Goal: Check status: Check status

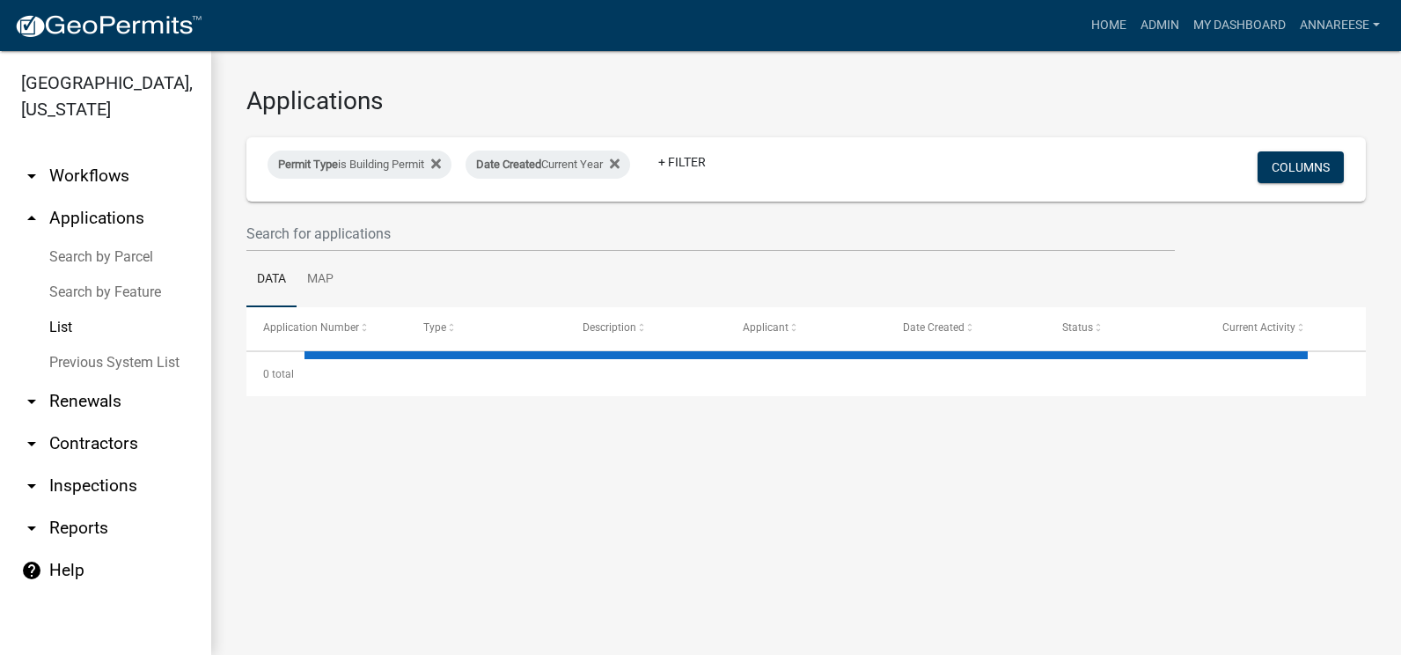
select select "3: 100"
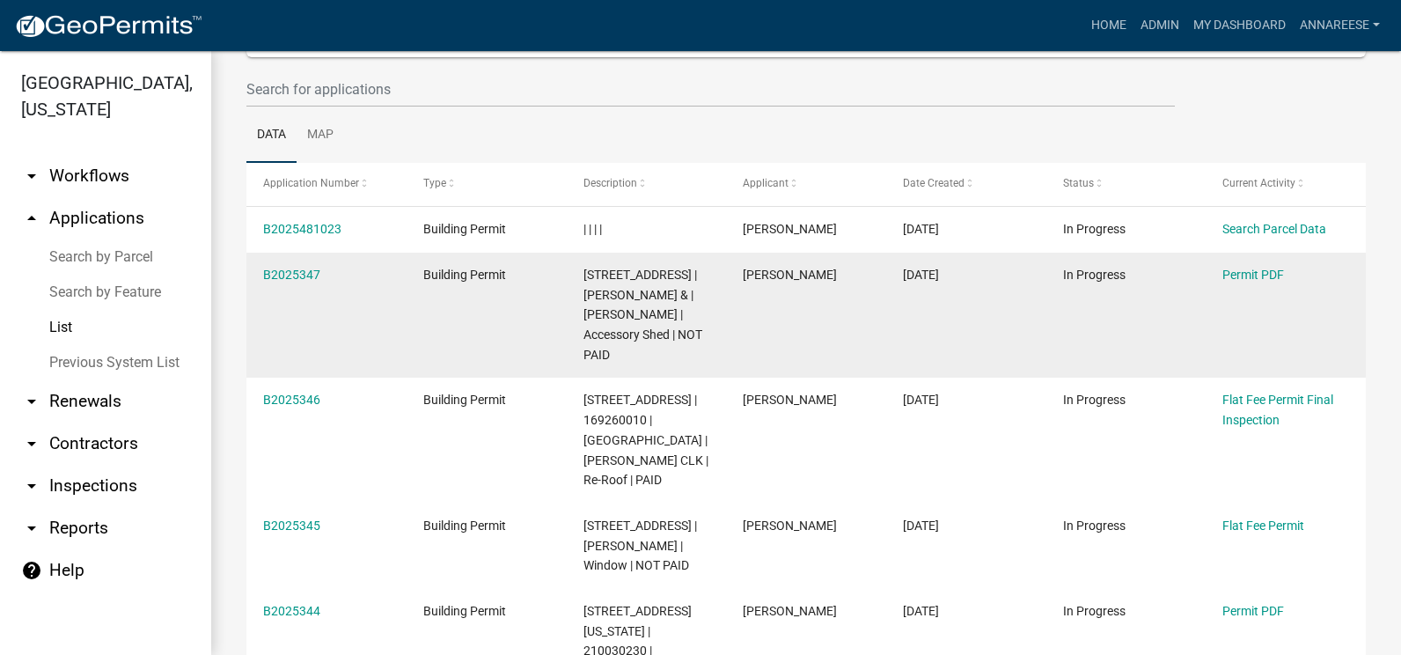
scroll to position [176, 0]
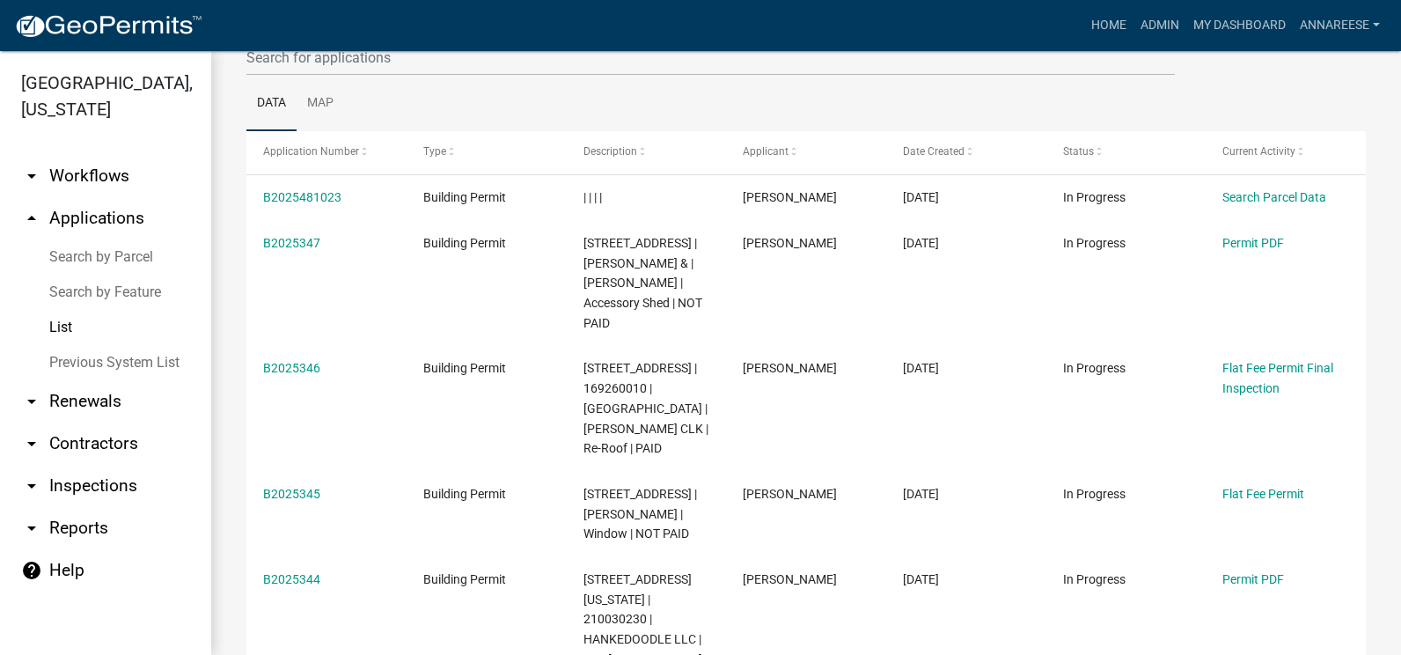
drag, startPoint x: 205, startPoint y: 380, endPoint x: 261, endPoint y: 395, distance: 58.3
click at [207, 383] on link "arrow_drop_down Renewals" at bounding box center [105, 401] width 211 height 42
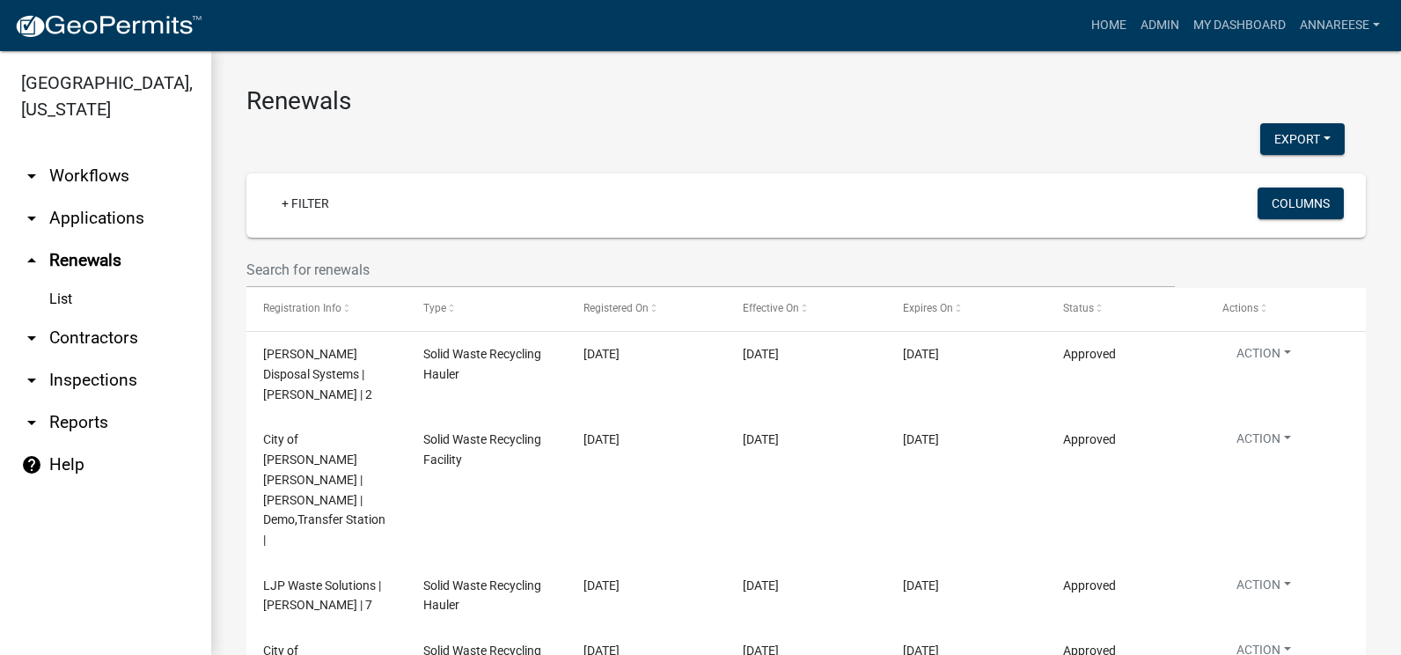
click at [98, 211] on link "arrow_drop_down Applications" at bounding box center [105, 218] width 211 height 42
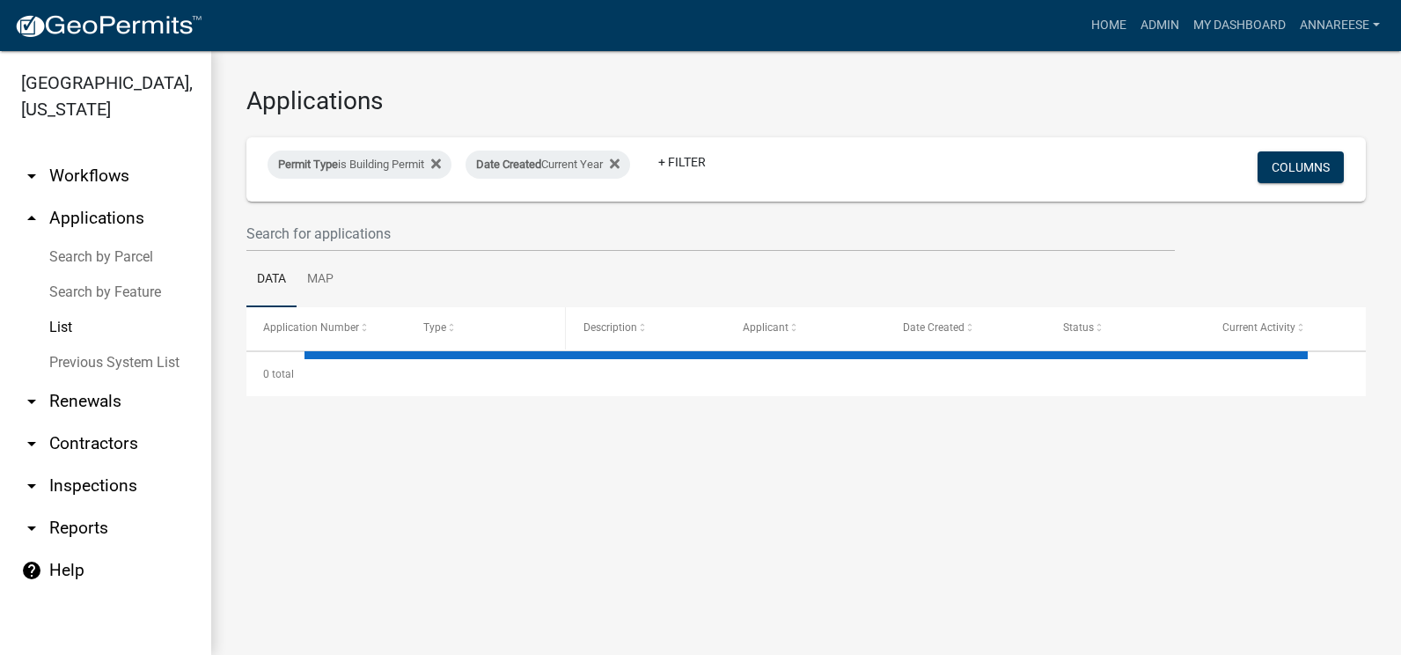
select select "3: 100"
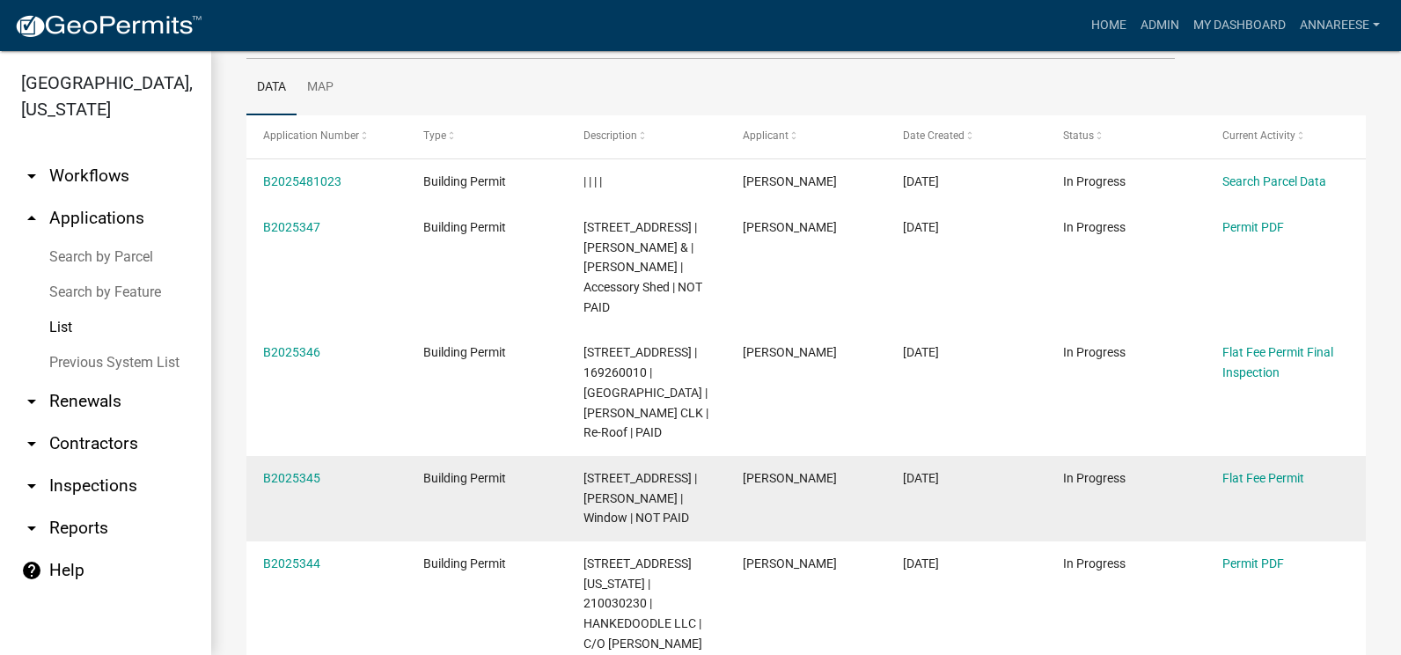
scroll to position [264, 0]
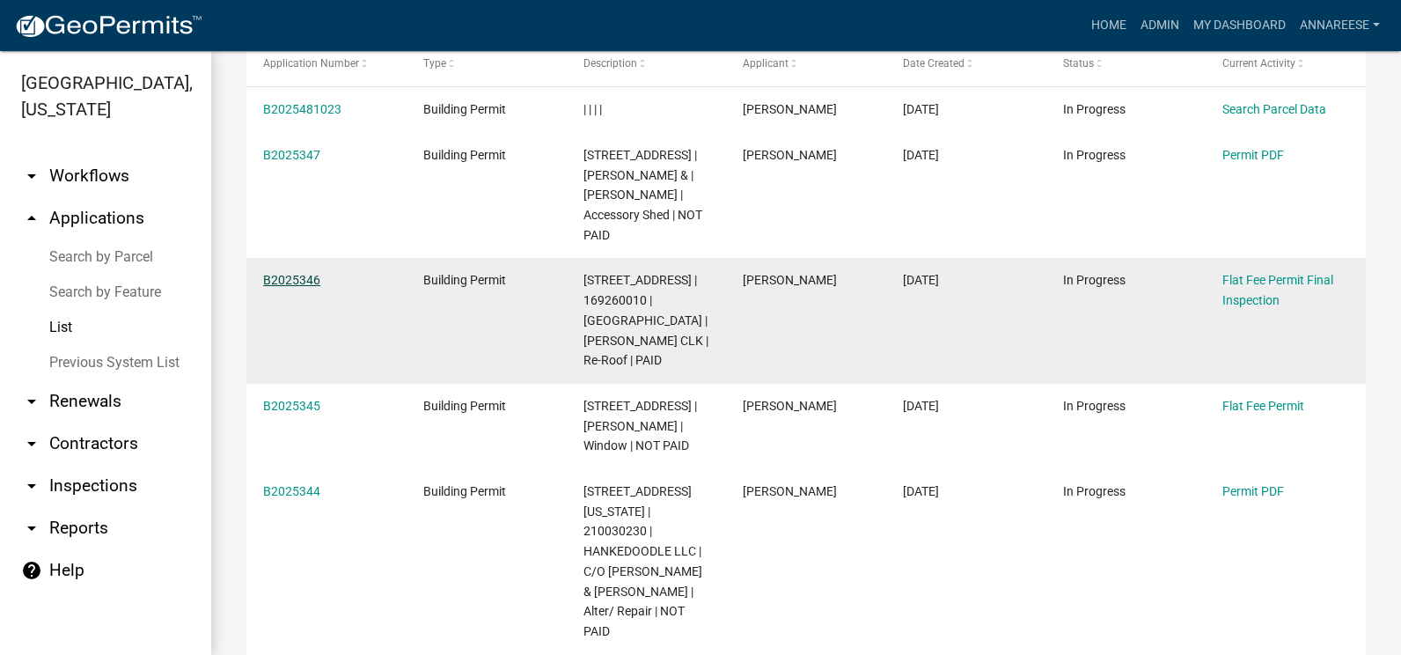
click at [299, 287] on link "B2025346" at bounding box center [291, 280] width 57 height 14
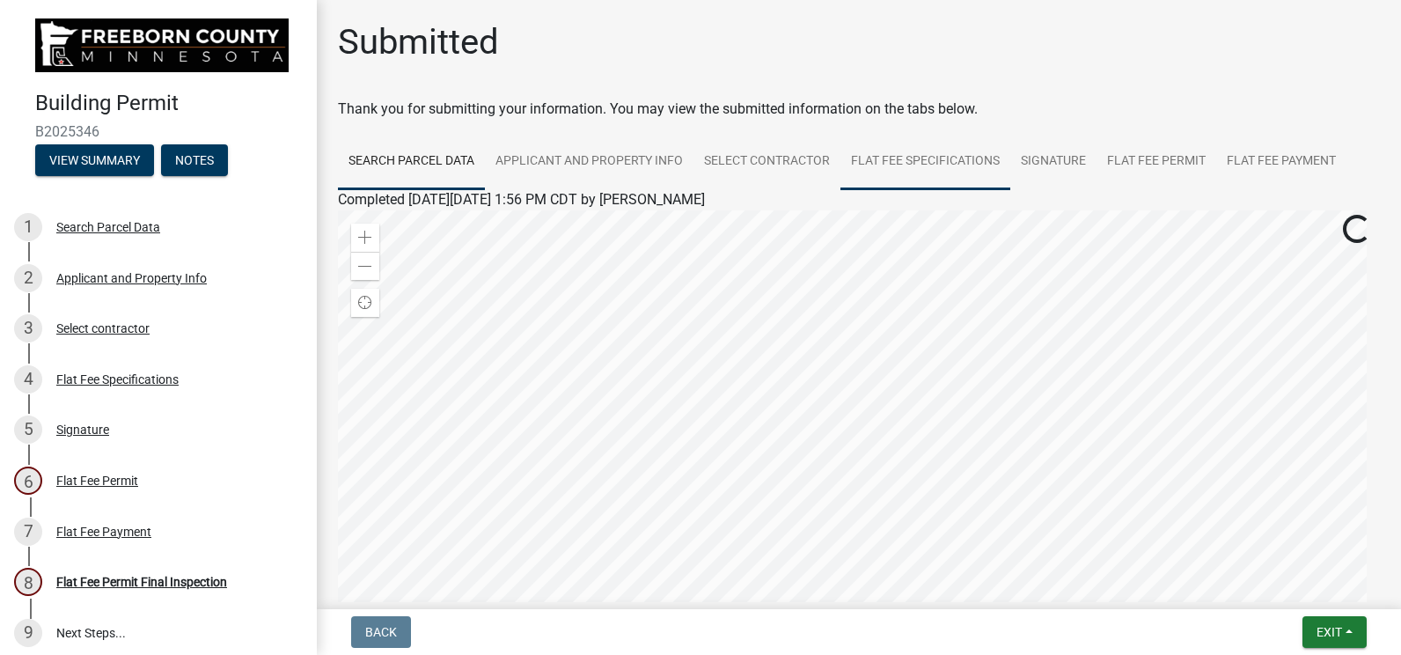
click at [976, 163] on link "Flat Fee Specifications" at bounding box center [926, 162] width 170 height 56
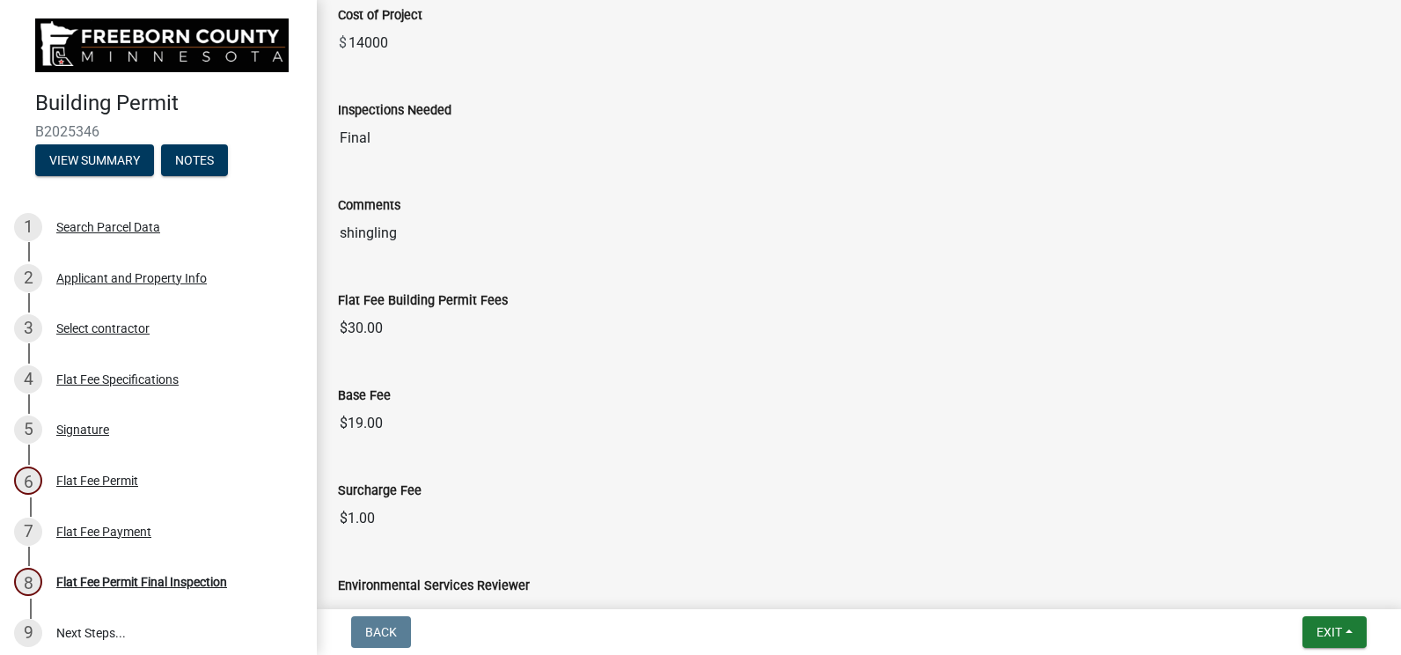
scroll to position [88, 0]
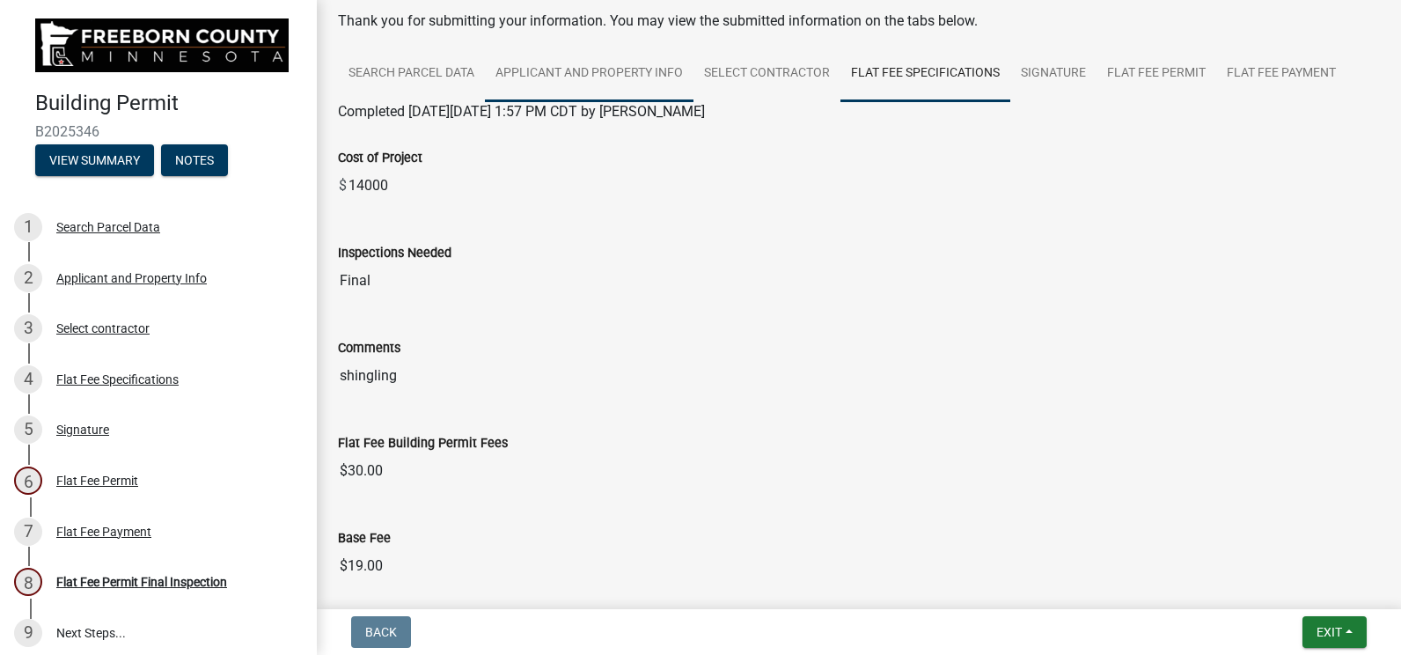
click at [537, 87] on link "Applicant and Property Info" at bounding box center [589, 74] width 209 height 56
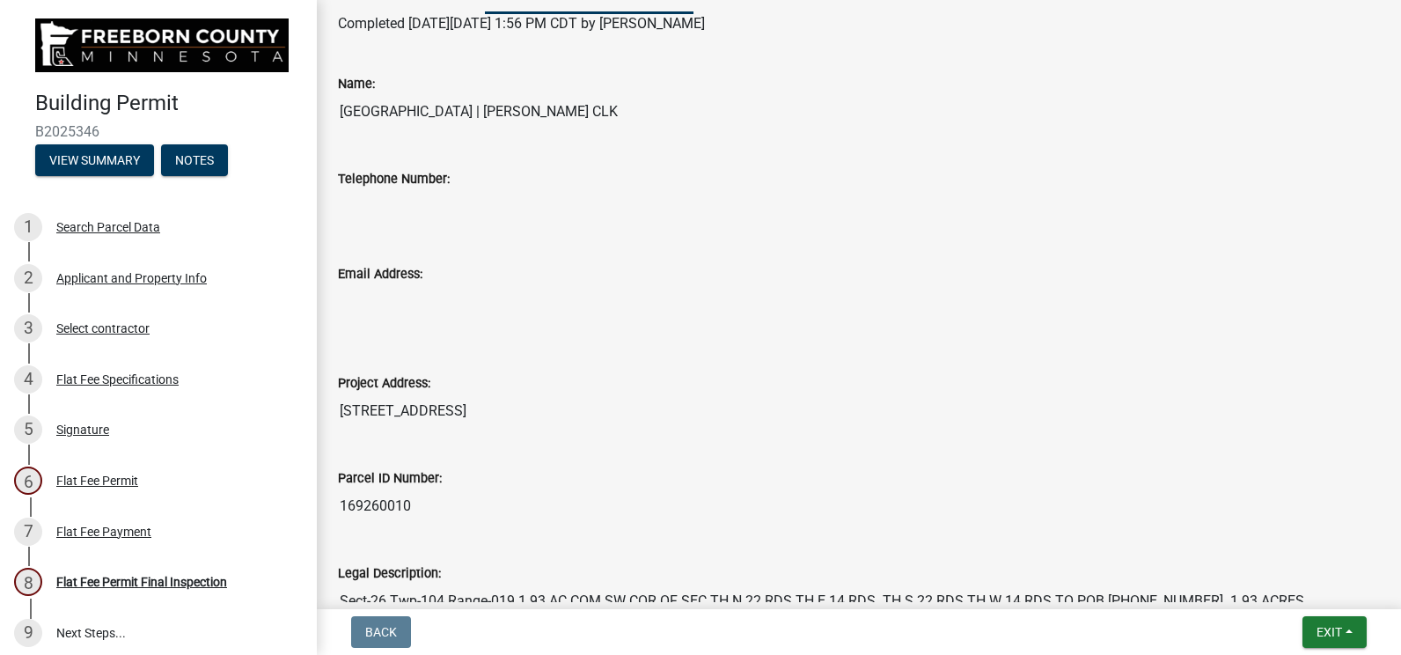
scroll to position [0, 0]
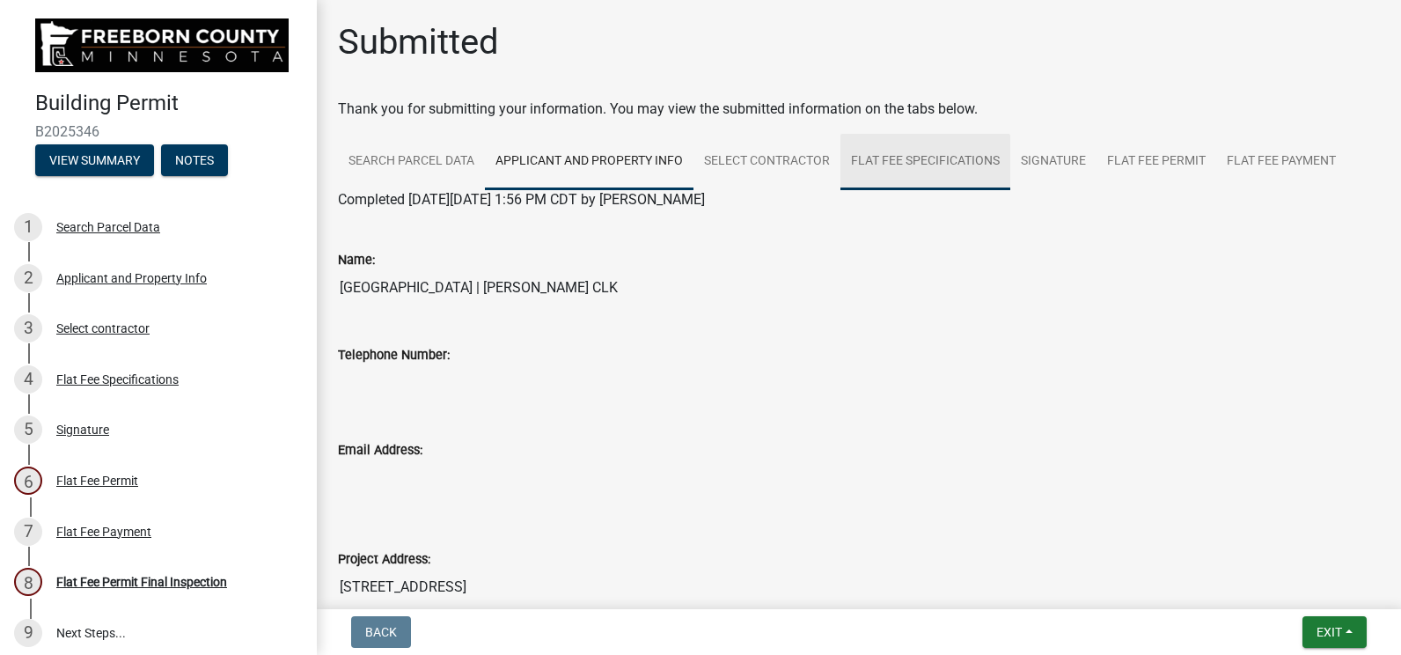
click at [921, 151] on link "Flat Fee Specifications" at bounding box center [926, 162] width 170 height 56
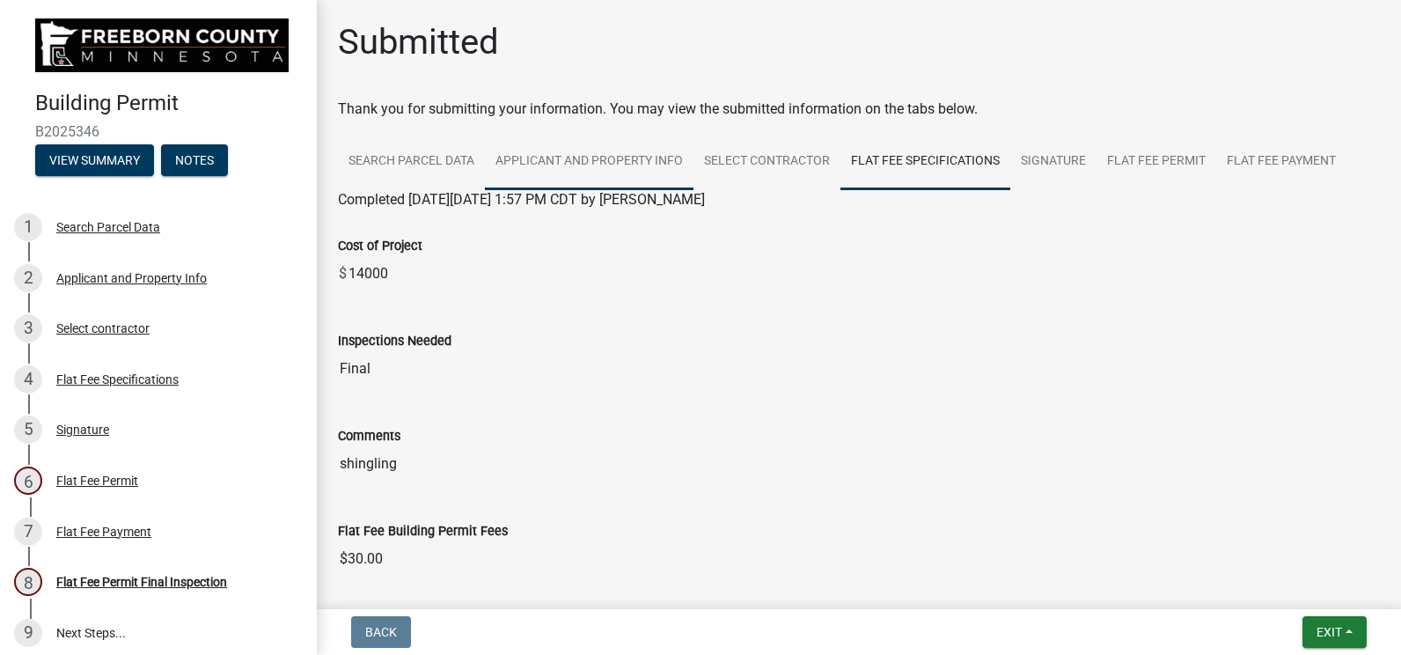
click at [614, 151] on link "Applicant and Property Info" at bounding box center [589, 162] width 209 height 56
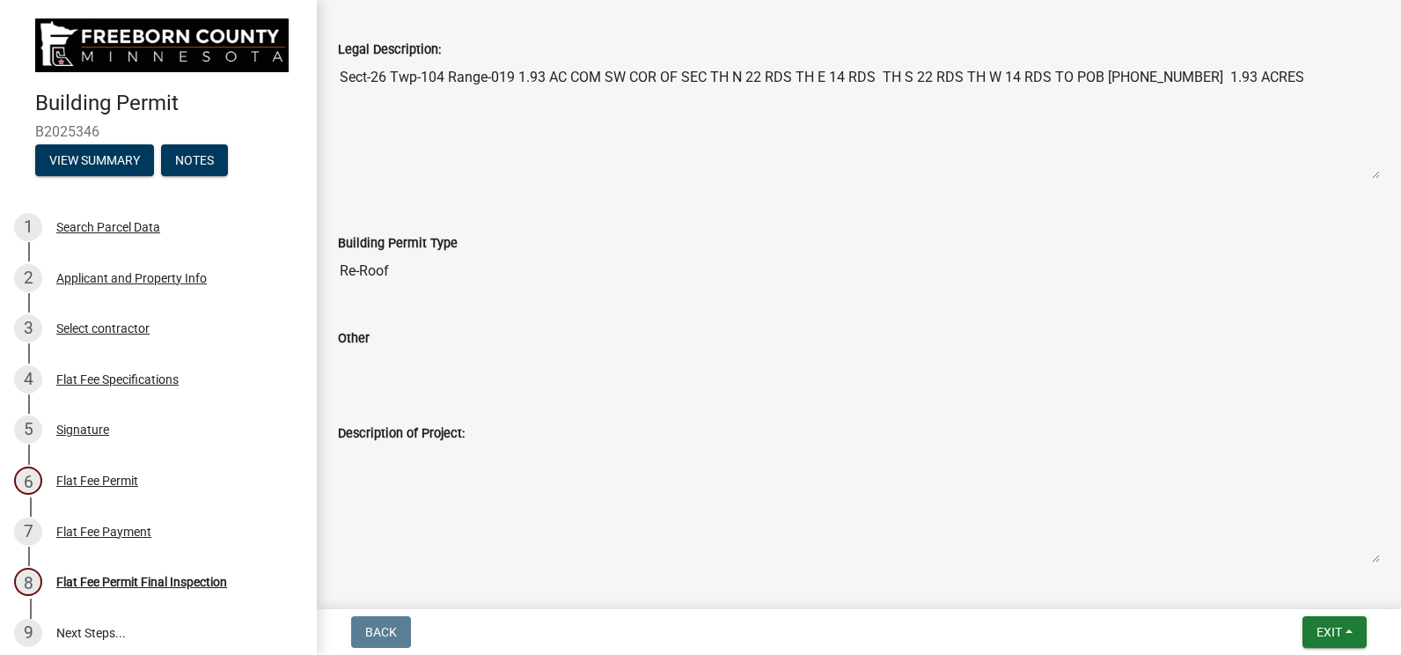
scroll to position [704, 0]
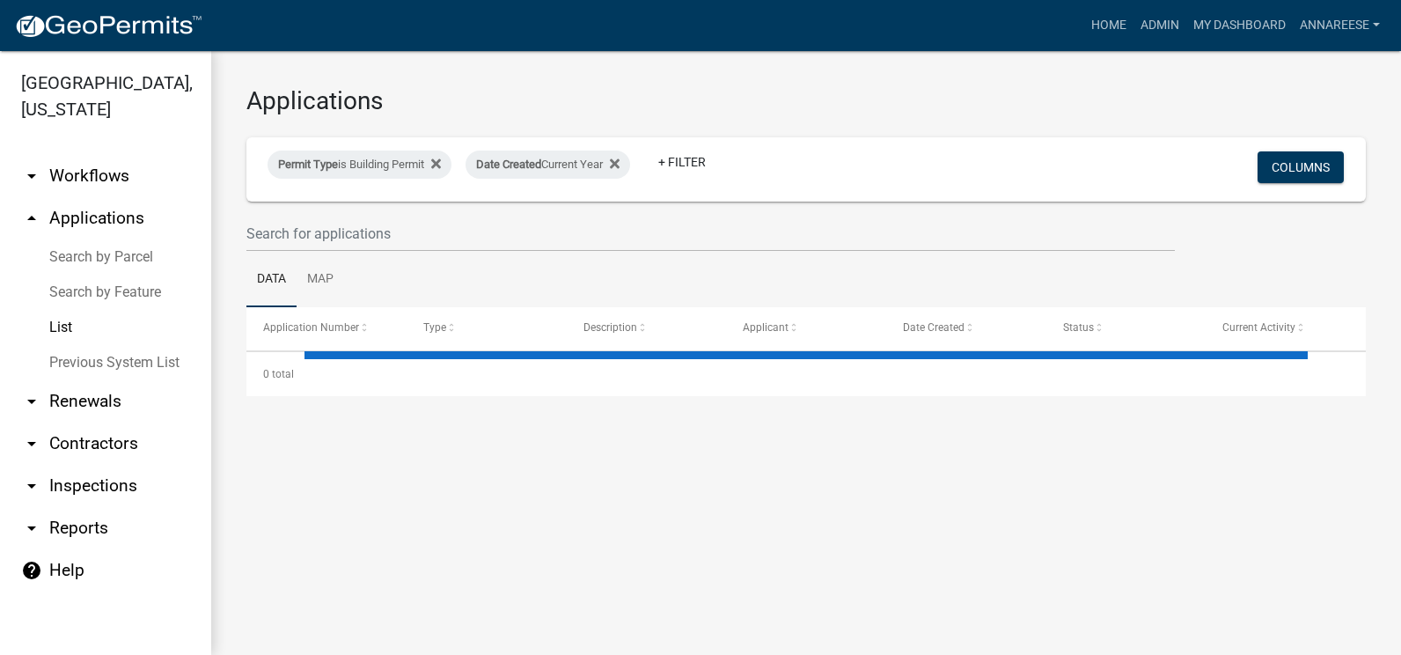
select select "3: 100"
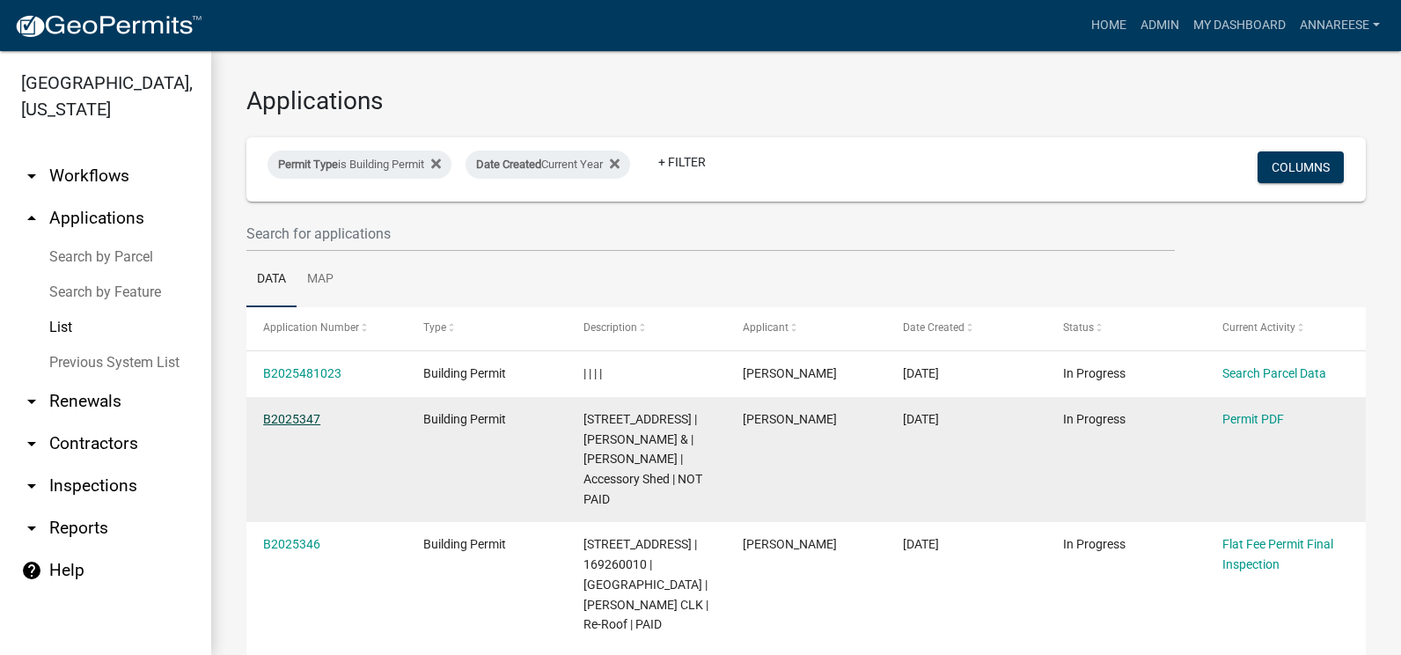
click at [291, 417] on link "B2025347" at bounding box center [291, 419] width 57 height 14
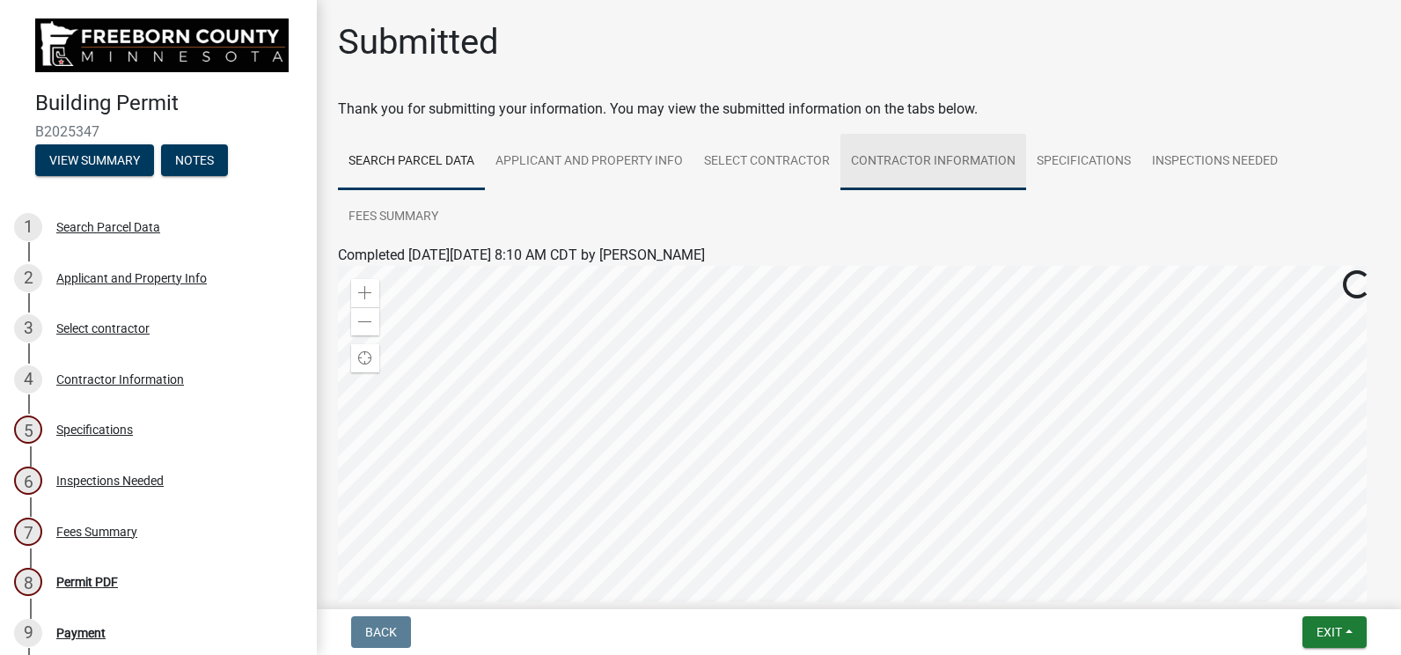
click at [974, 159] on link "Contractor Information" at bounding box center [934, 162] width 186 height 56
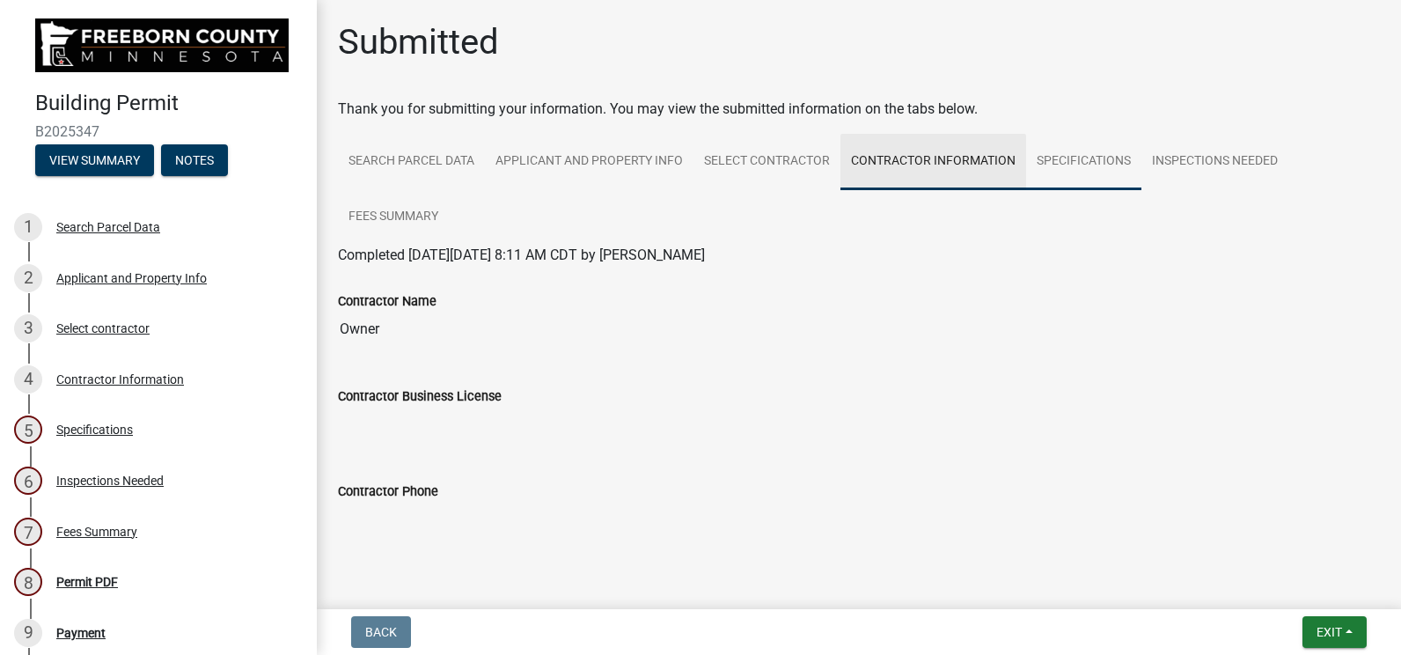
click at [1078, 147] on link "Specifications" at bounding box center [1083, 162] width 115 height 56
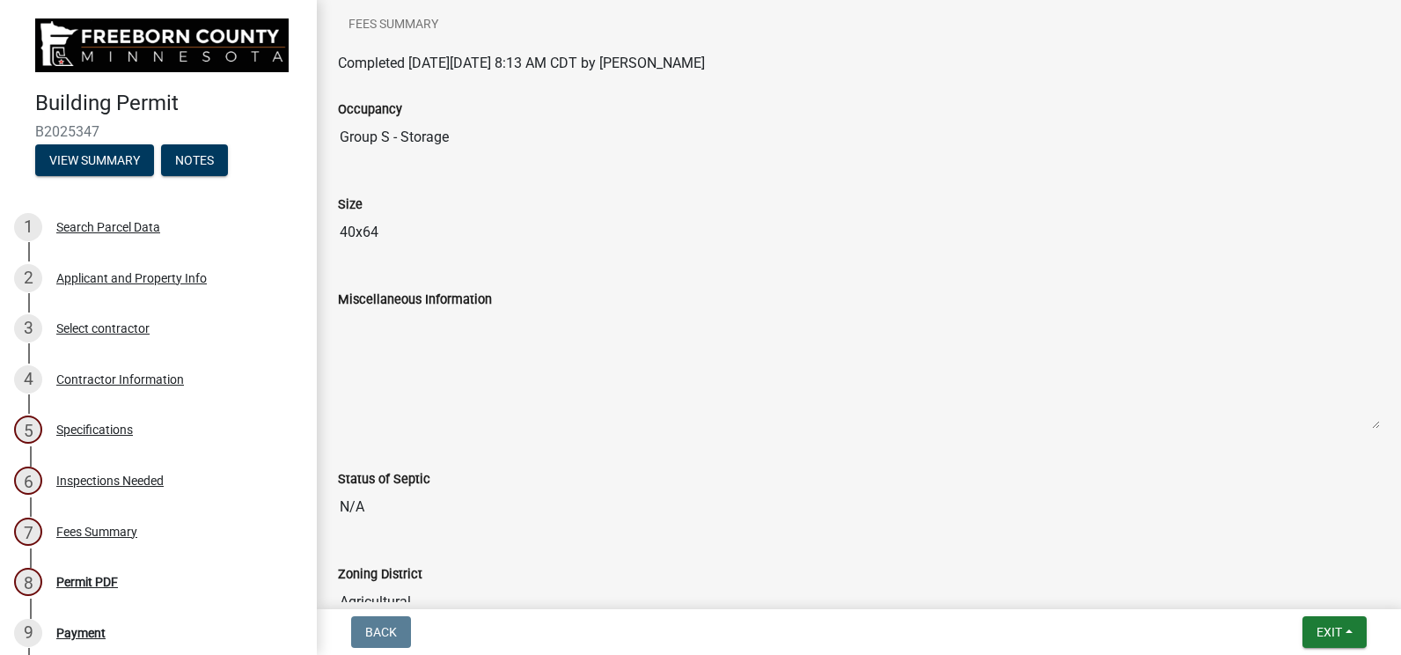
scroll to position [88, 0]
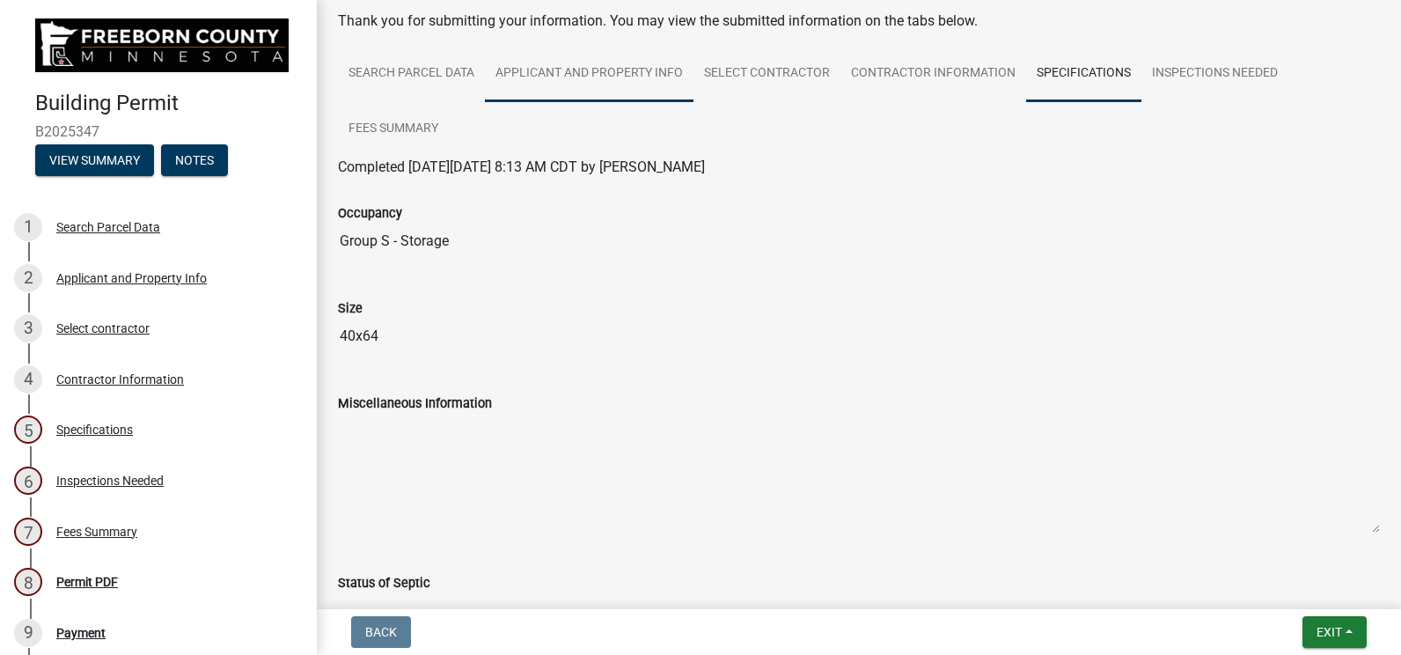
click at [576, 79] on link "Applicant and Property Info" at bounding box center [589, 74] width 209 height 56
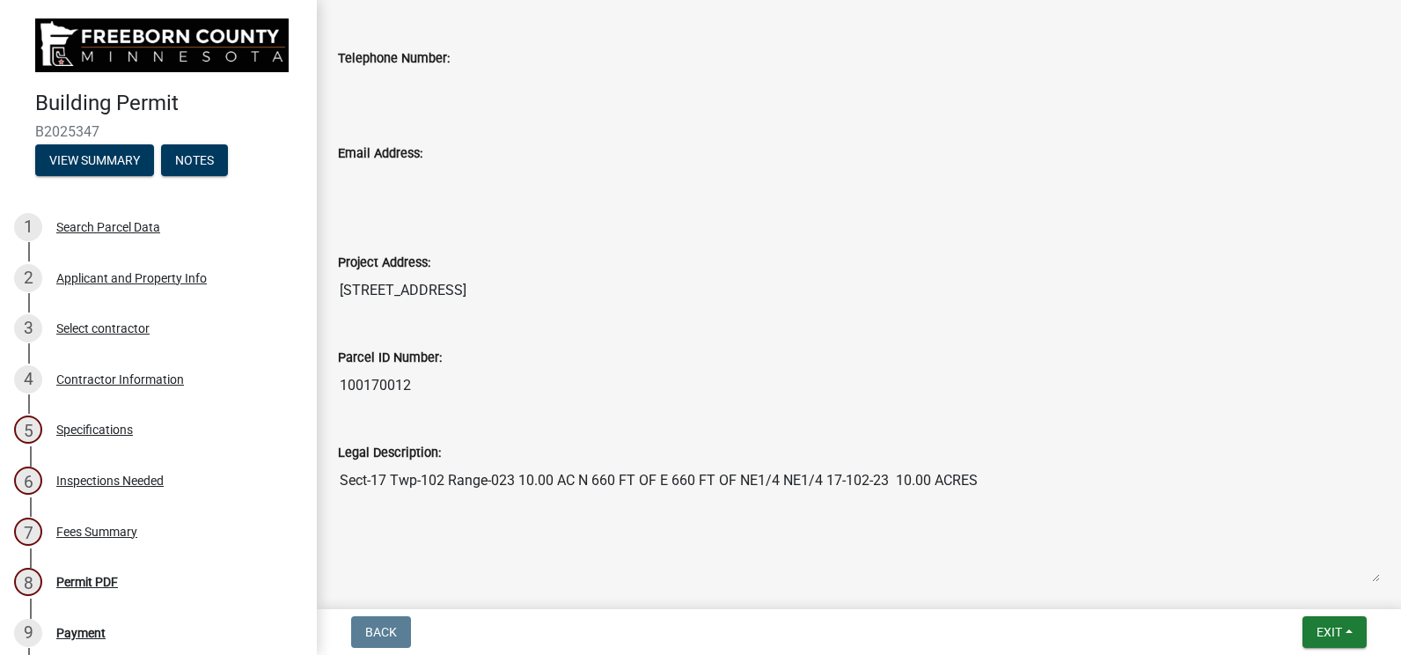
scroll to position [0, 0]
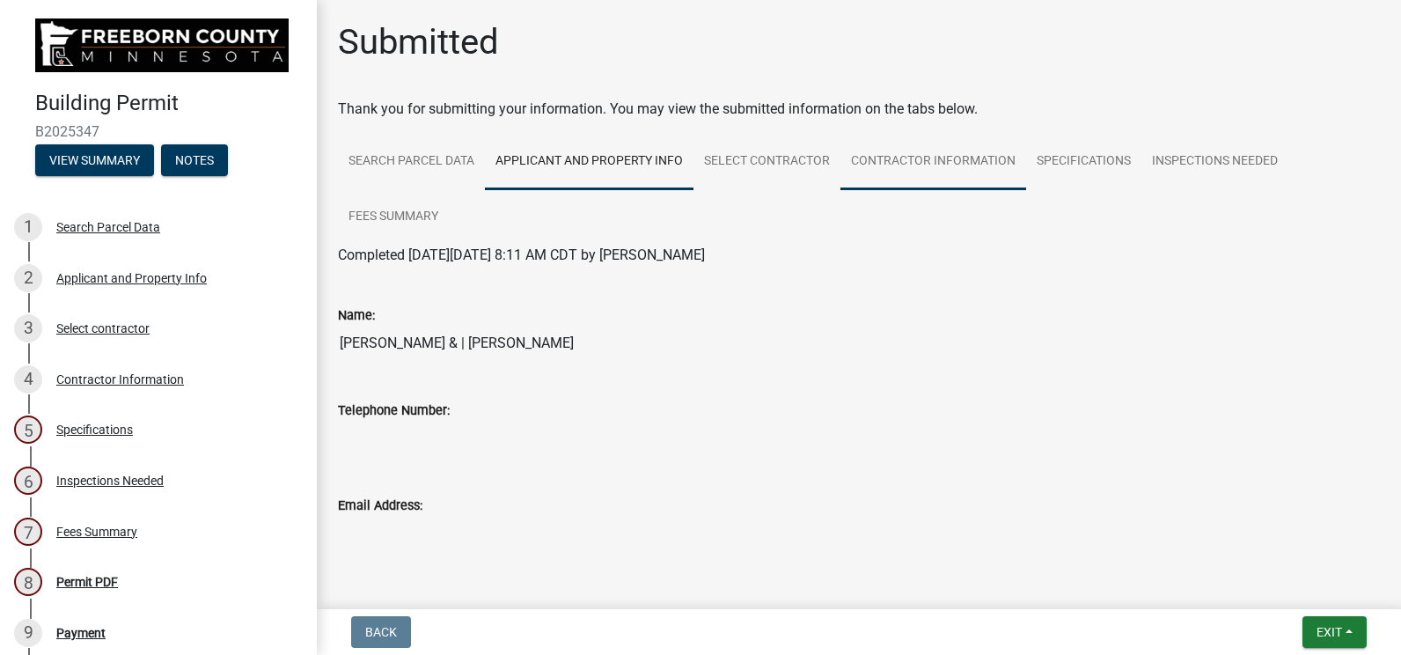
click at [977, 177] on link "Contractor Information" at bounding box center [934, 162] width 186 height 56
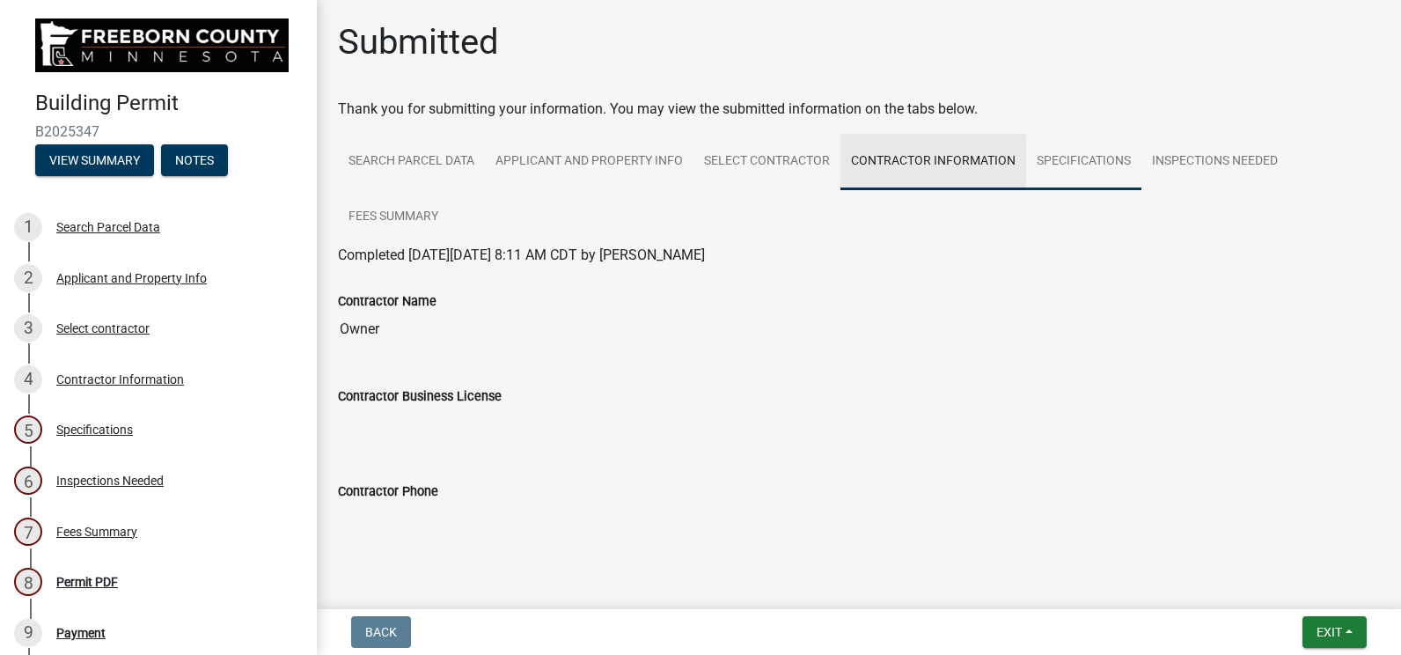
click at [1043, 143] on link "Specifications" at bounding box center [1083, 162] width 115 height 56
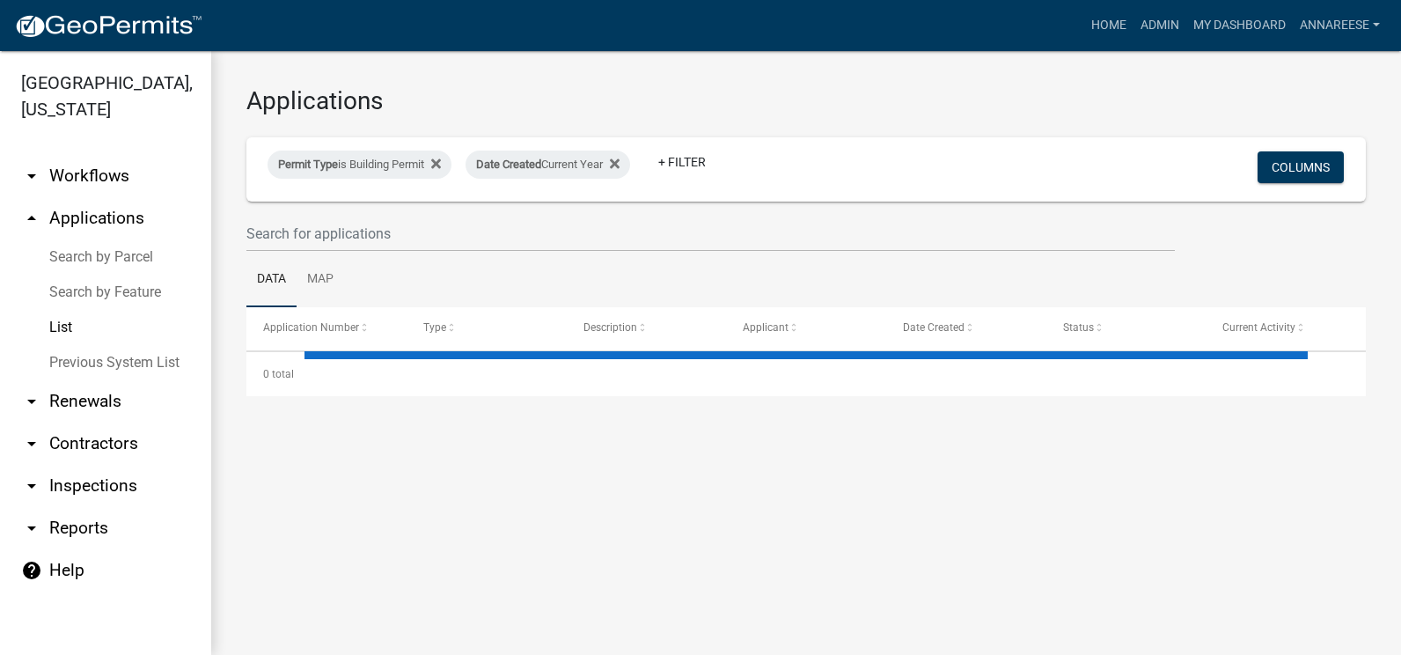
select select "3: 100"
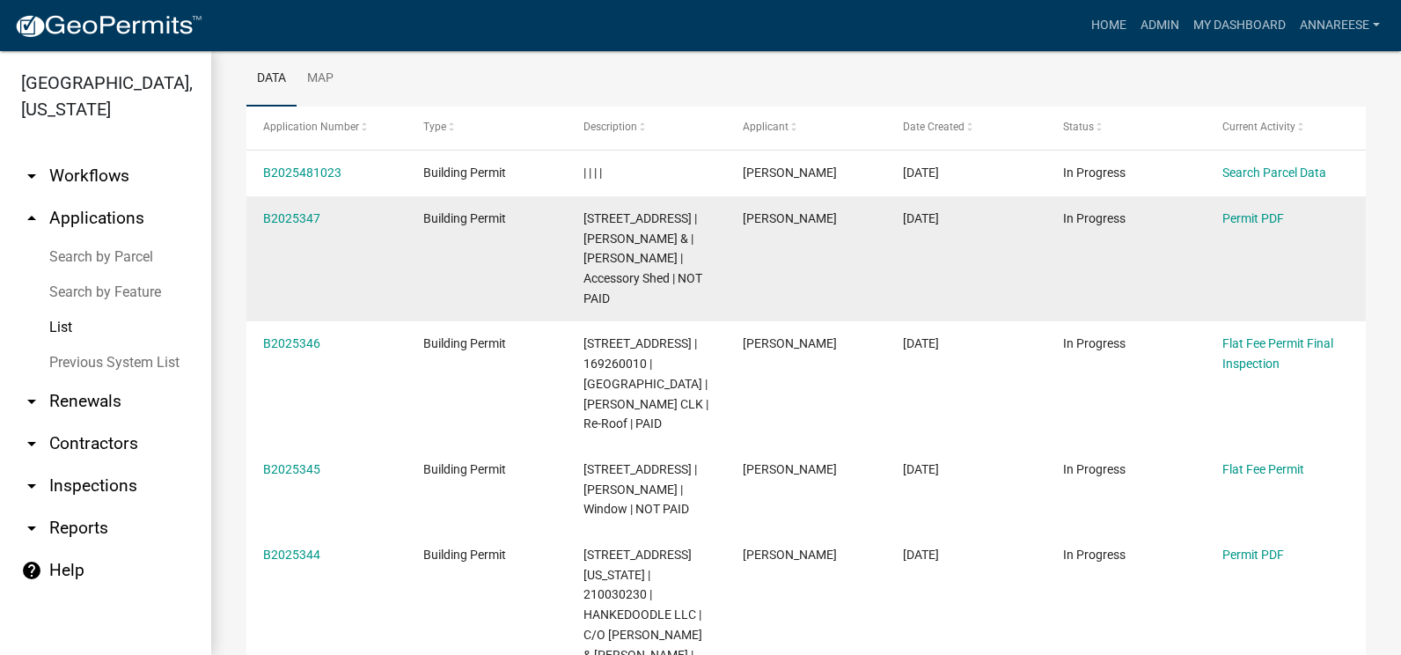
scroll to position [176, 0]
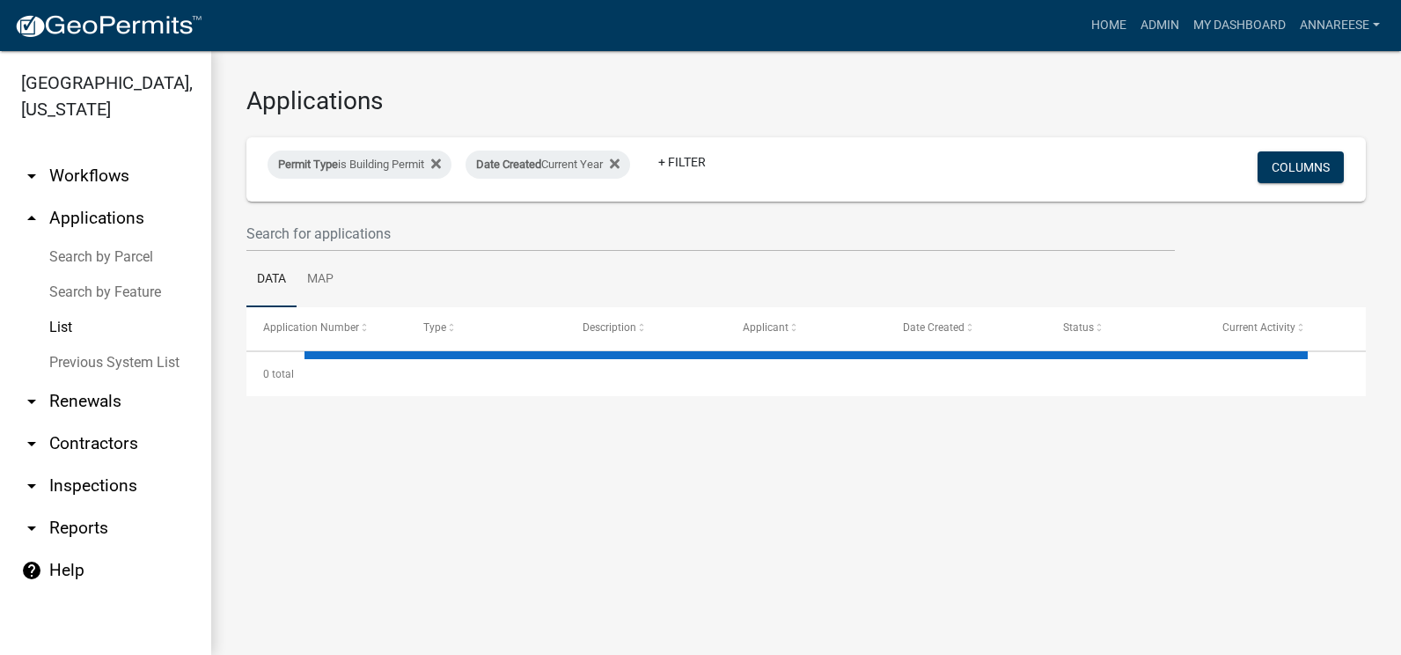
select select "3: 100"
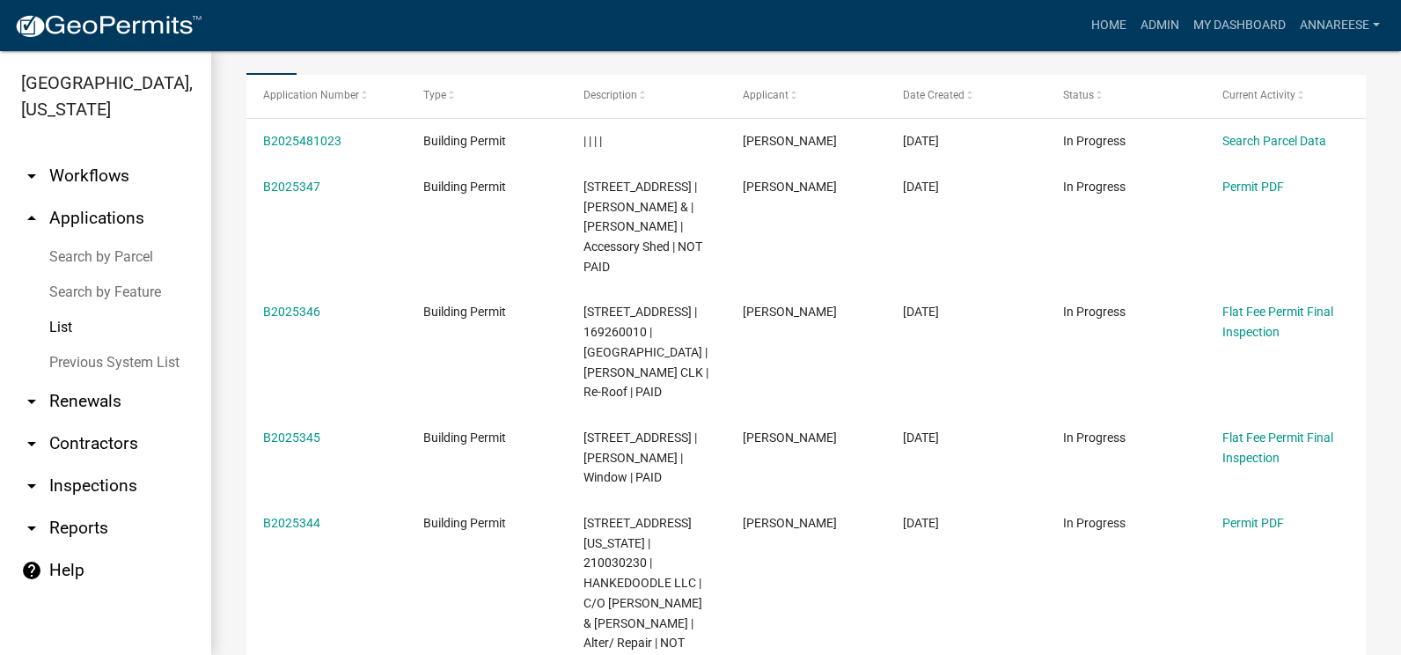
scroll to position [264, 0]
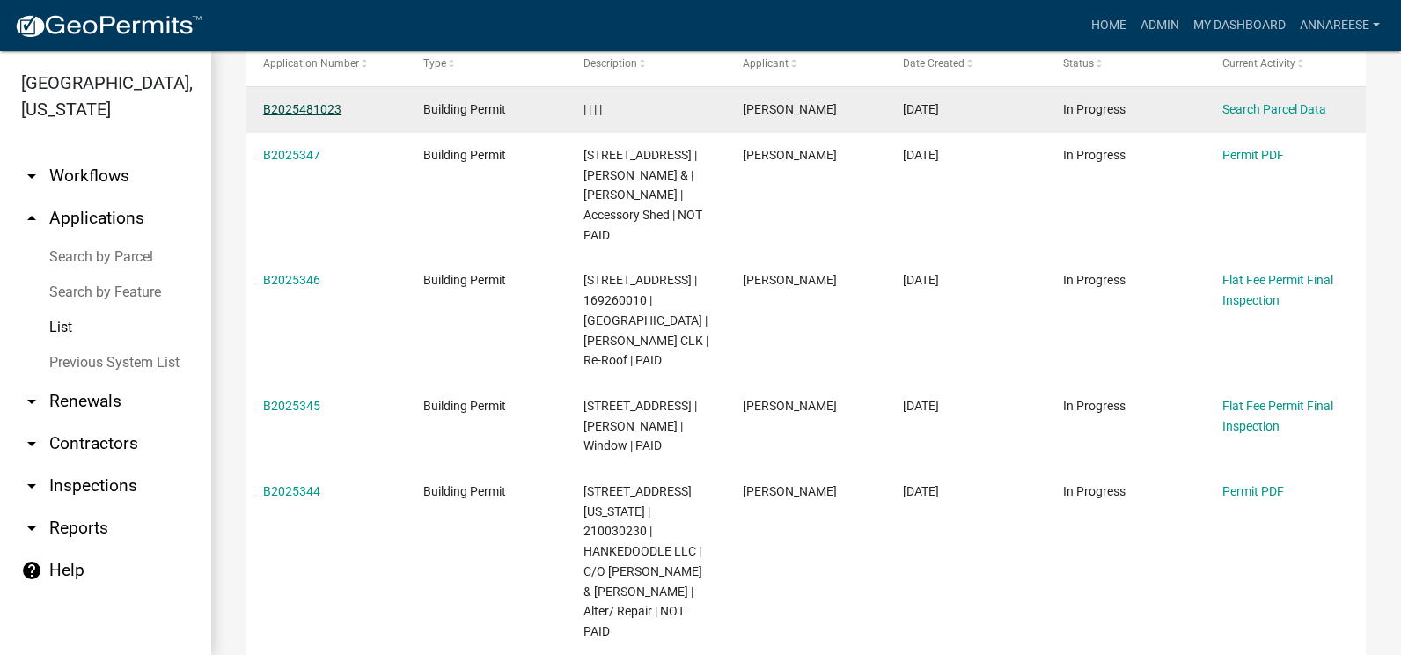
click at [321, 103] on link "B2025481023" at bounding box center [302, 109] width 78 height 14
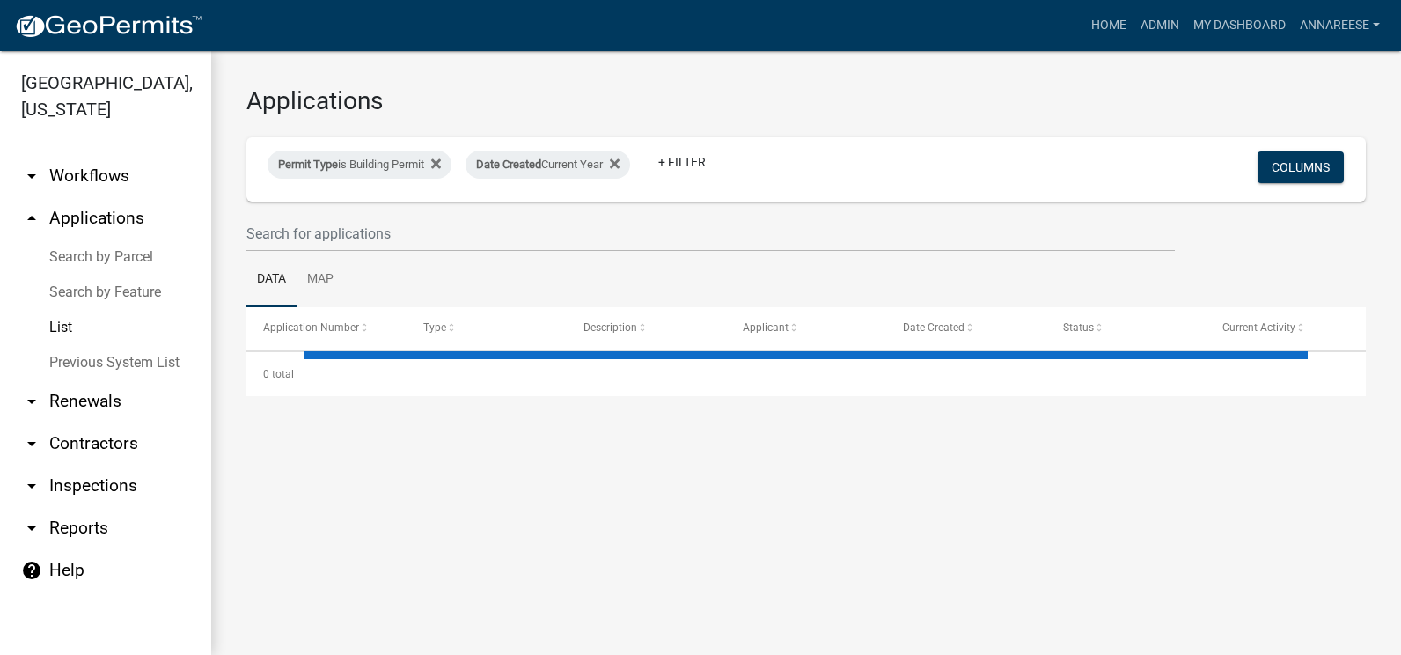
select select "3: 100"
